Goal: Information Seeking & Learning: Learn about a topic

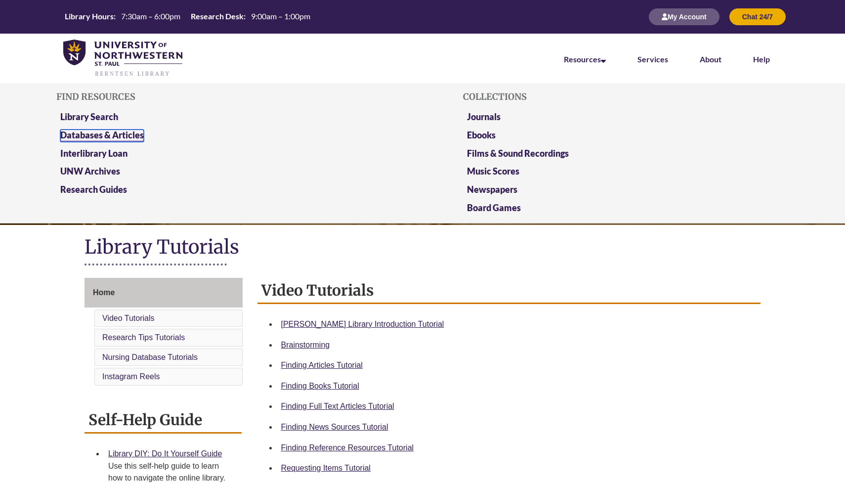
click at [123, 135] on link "Databases & Articles" at bounding box center [102, 135] width 84 height 12
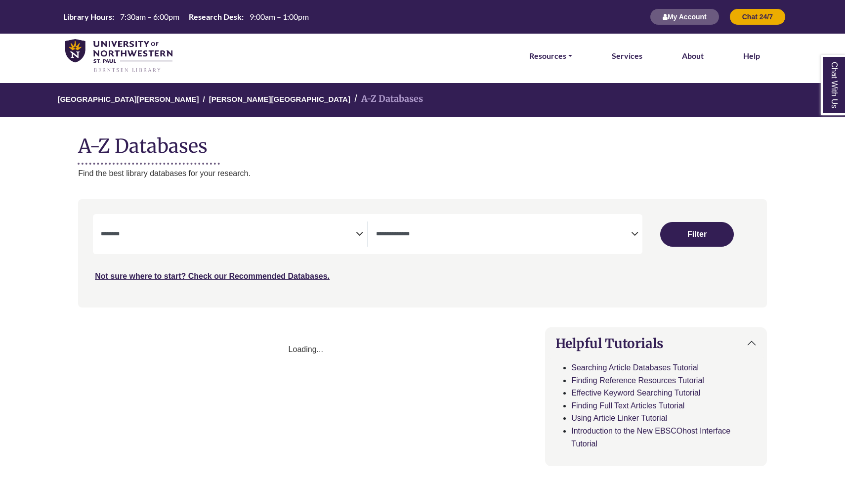
select select "Database Subject Filter"
select select "Database Types Filter"
select select "Database Subject Filter"
select select "Database Types Filter"
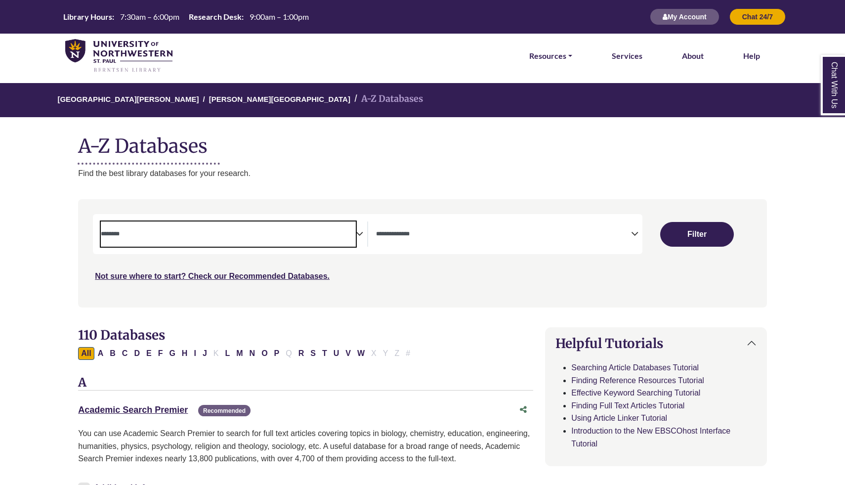
click at [173, 237] on textarea "Search" at bounding box center [228, 235] width 255 height 8
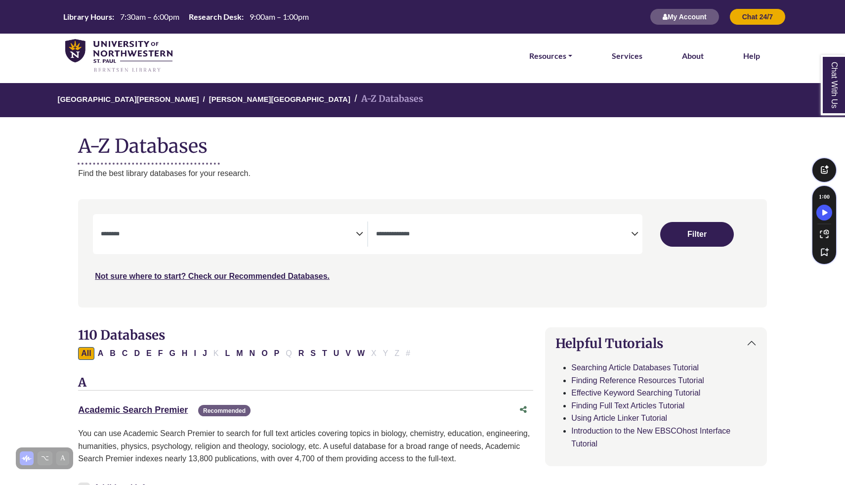
click at [620, 174] on p "Find the best library databases for your research." at bounding box center [422, 173] width 689 height 13
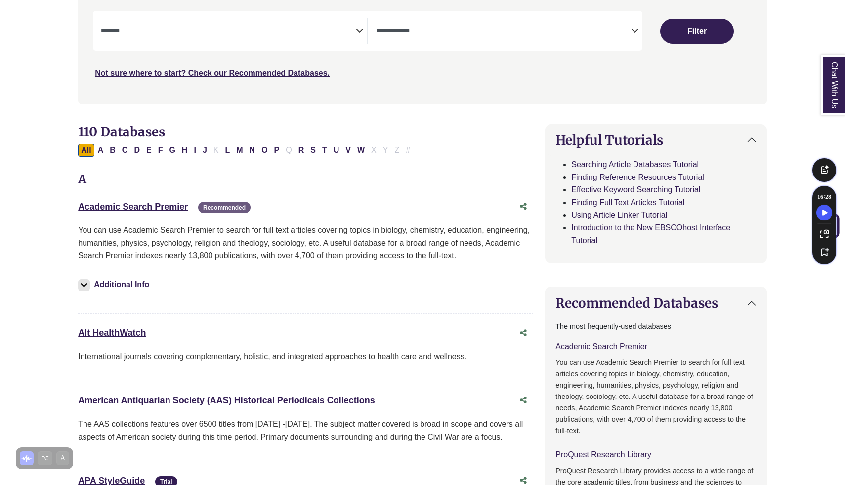
scroll to position [2, 0]
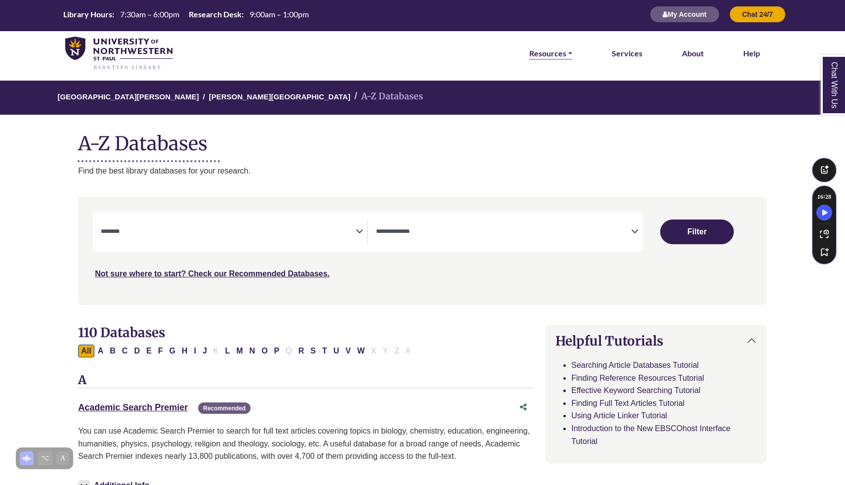
click at [554, 53] on link "Resources" at bounding box center [550, 53] width 43 height 13
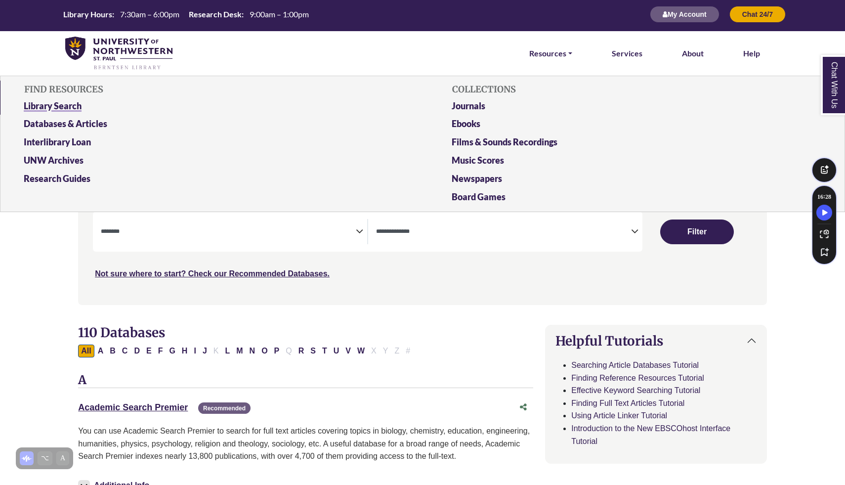
click at [20, 101] on link "Library Search" at bounding box center [208, 108] width 384 height 18
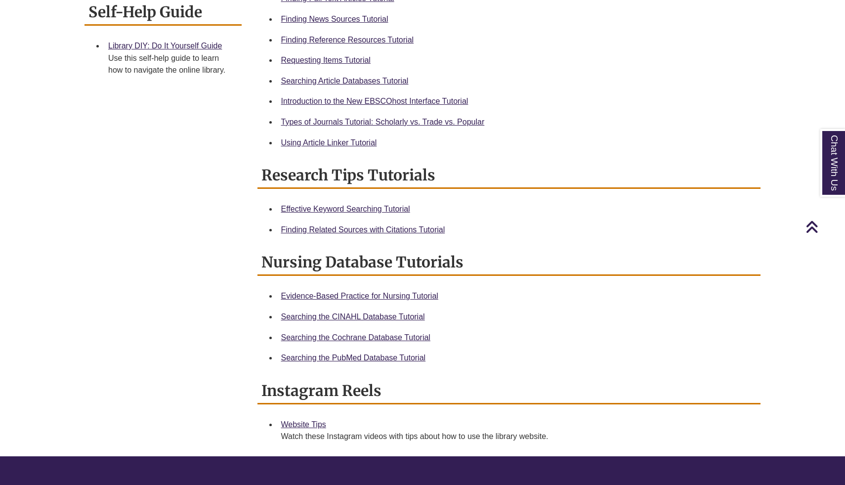
scroll to position [389, 0]
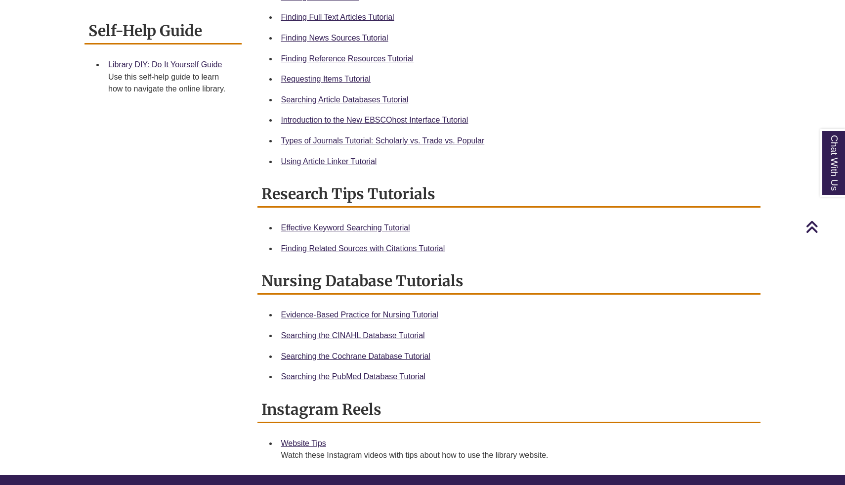
click at [370, 72] on li "Requesting Items Tutorial" at bounding box center [517, 79] width 480 height 21
click at [360, 77] on link "Requesting Items Tutorial" at bounding box center [325, 79] width 89 height 8
